Goal: Task Accomplishment & Management: Use online tool/utility

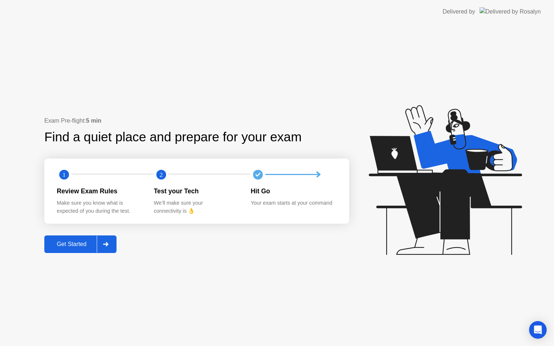
click at [68, 252] on button "Get Started" at bounding box center [80, 245] width 72 height 18
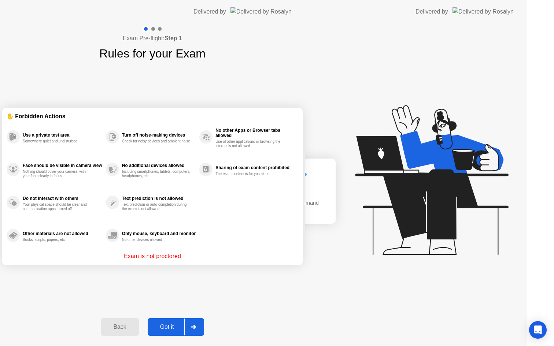
click at [82, 239] on div "Exam Pre-flight: Step 1 Rules for your Exam ✋ Forbidden Actions Use a private t…" at bounding box center [152, 184] width 305 height 323
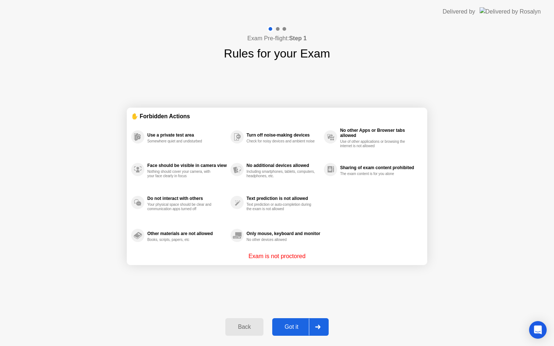
click at [311, 327] on div at bounding box center [318, 327] width 18 height 17
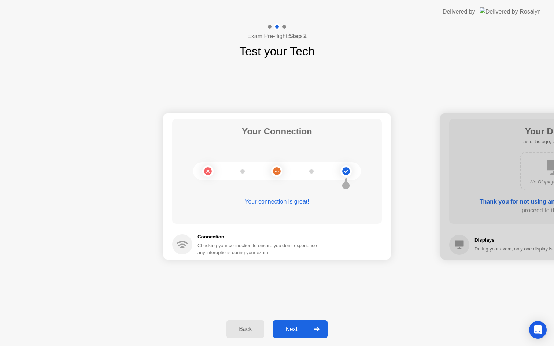
click at [318, 327] on icon at bounding box center [316, 329] width 5 height 4
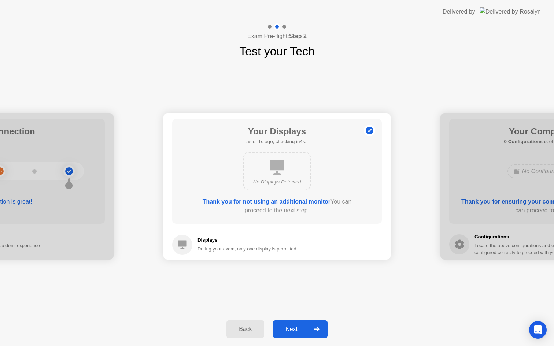
click at [313, 323] on div at bounding box center [317, 329] width 18 height 17
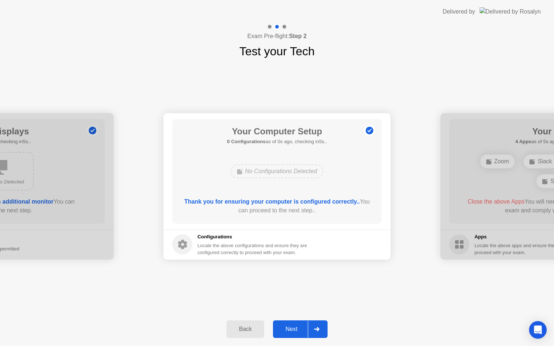
click at [313, 323] on div at bounding box center [317, 329] width 18 height 17
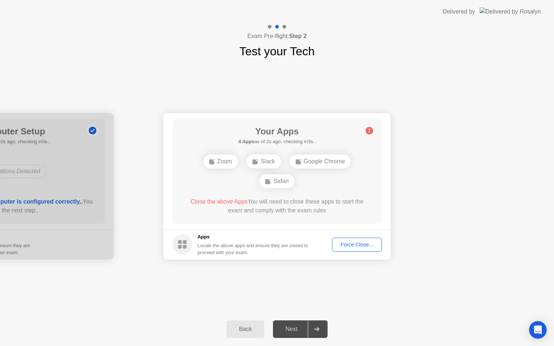
click at [354, 245] on div "Force Close..." at bounding box center [357, 245] width 45 height 6
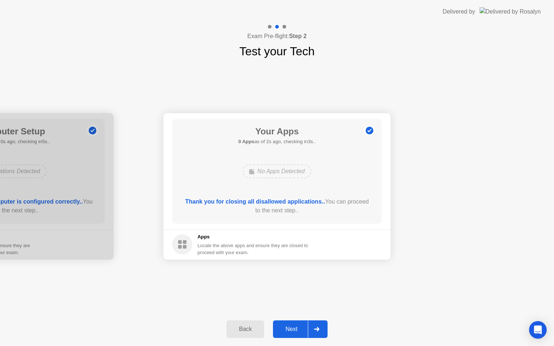
click at [301, 321] on button "Next" at bounding box center [300, 330] width 55 height 18
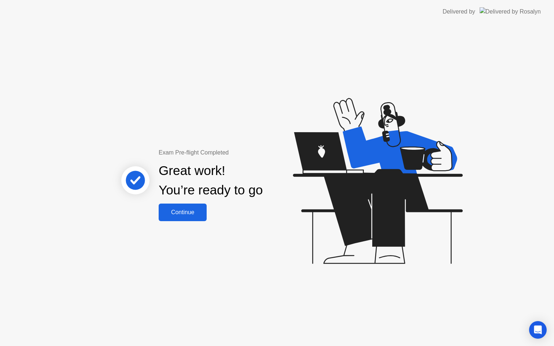
click at [194, 217] on button "Continue" at bounding box center [183, 213] width 48 height 18
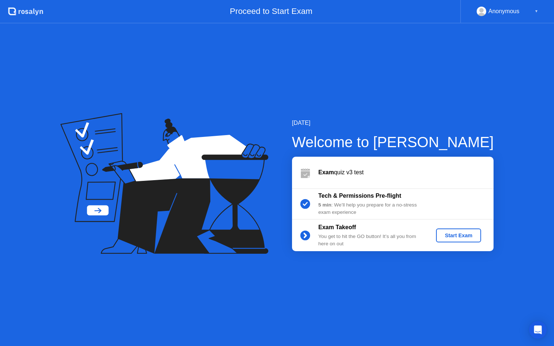
click at [454, 233] on div "Start Exam" at bounding box center [458, 236] width 39 height 6
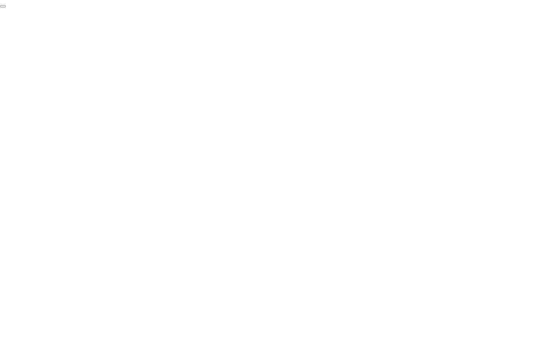
click div "End Proctoring Session"
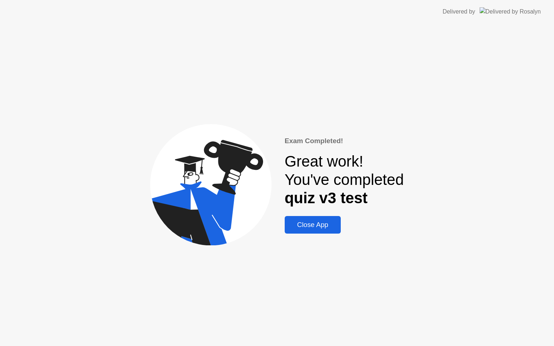
click at [303, 237] on div "Exam Completed! Great work! You've completed quiz v3 test Close App" at bounding box center [277, 184] width 554 height 323
click at [309, 221] on div "Close App" at bounding box center [313, 225] width 52 height 8
